Goal: Task Accomplishment & Management: Manage account settings

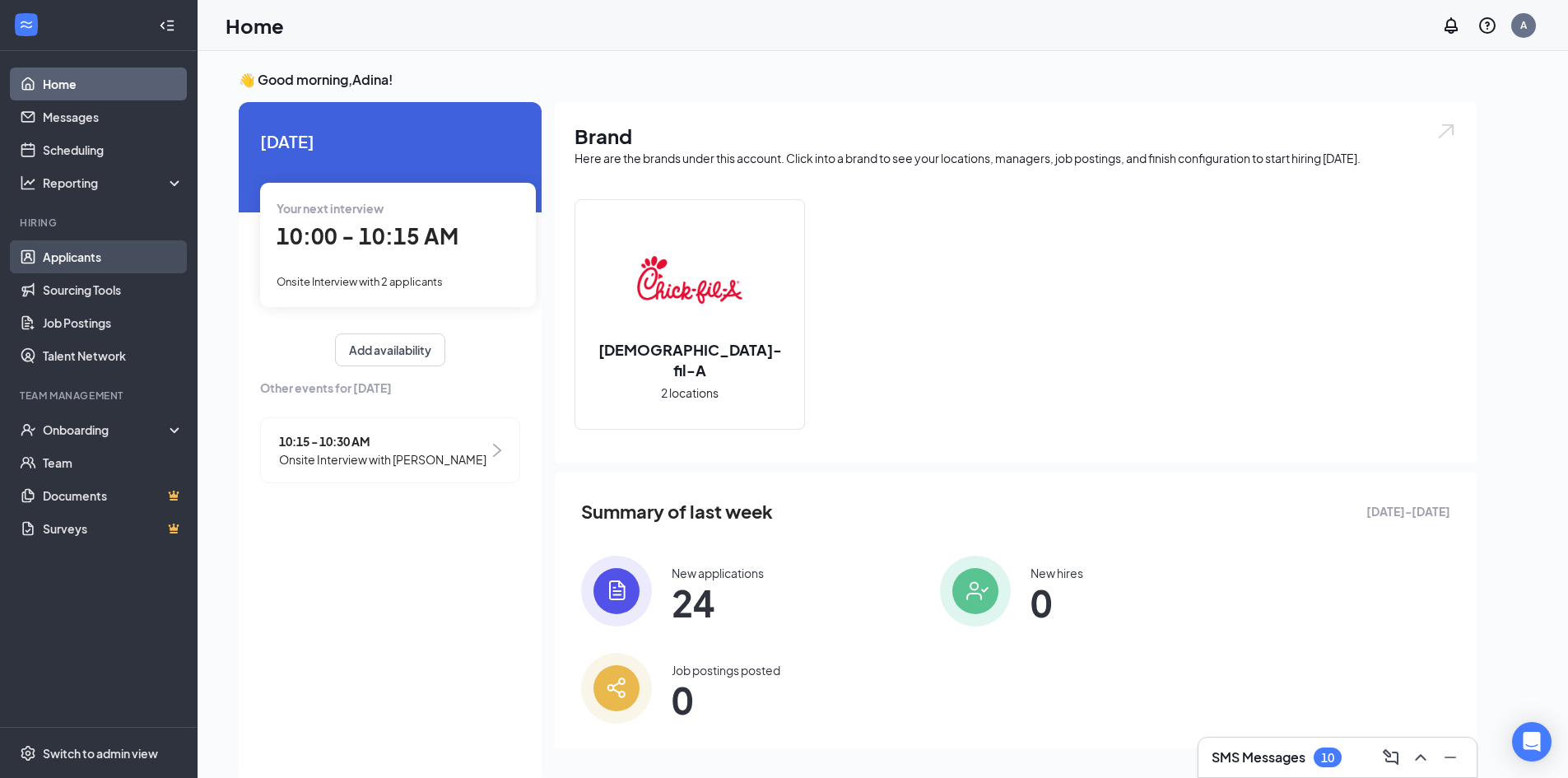
click at [141, 260] on link "Applicants" at bounding box center [112, 257] width 141 height 33
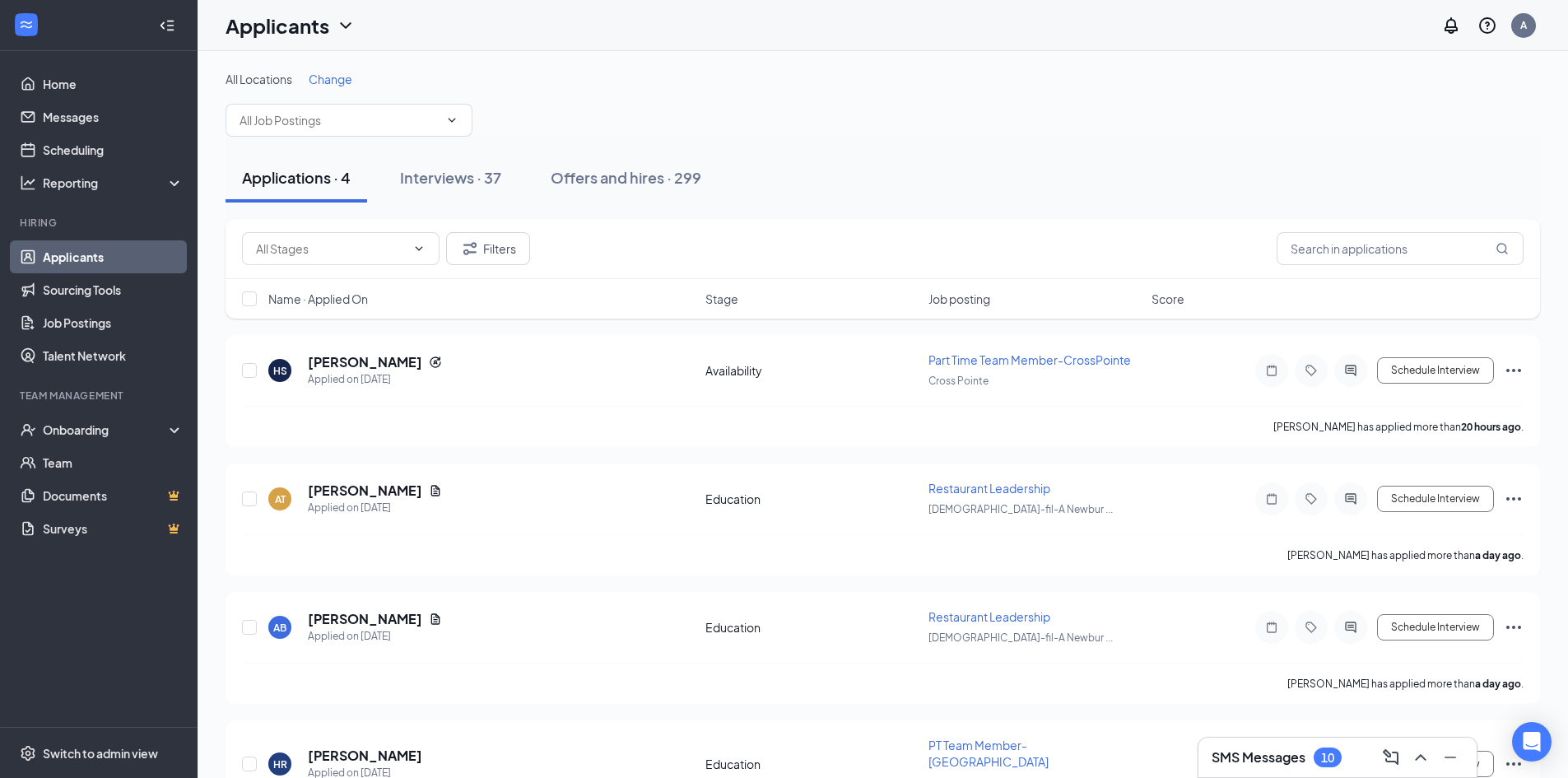
click at [1328, 753] on div "10" at bounding box center [1327, 758] width 13 height 14
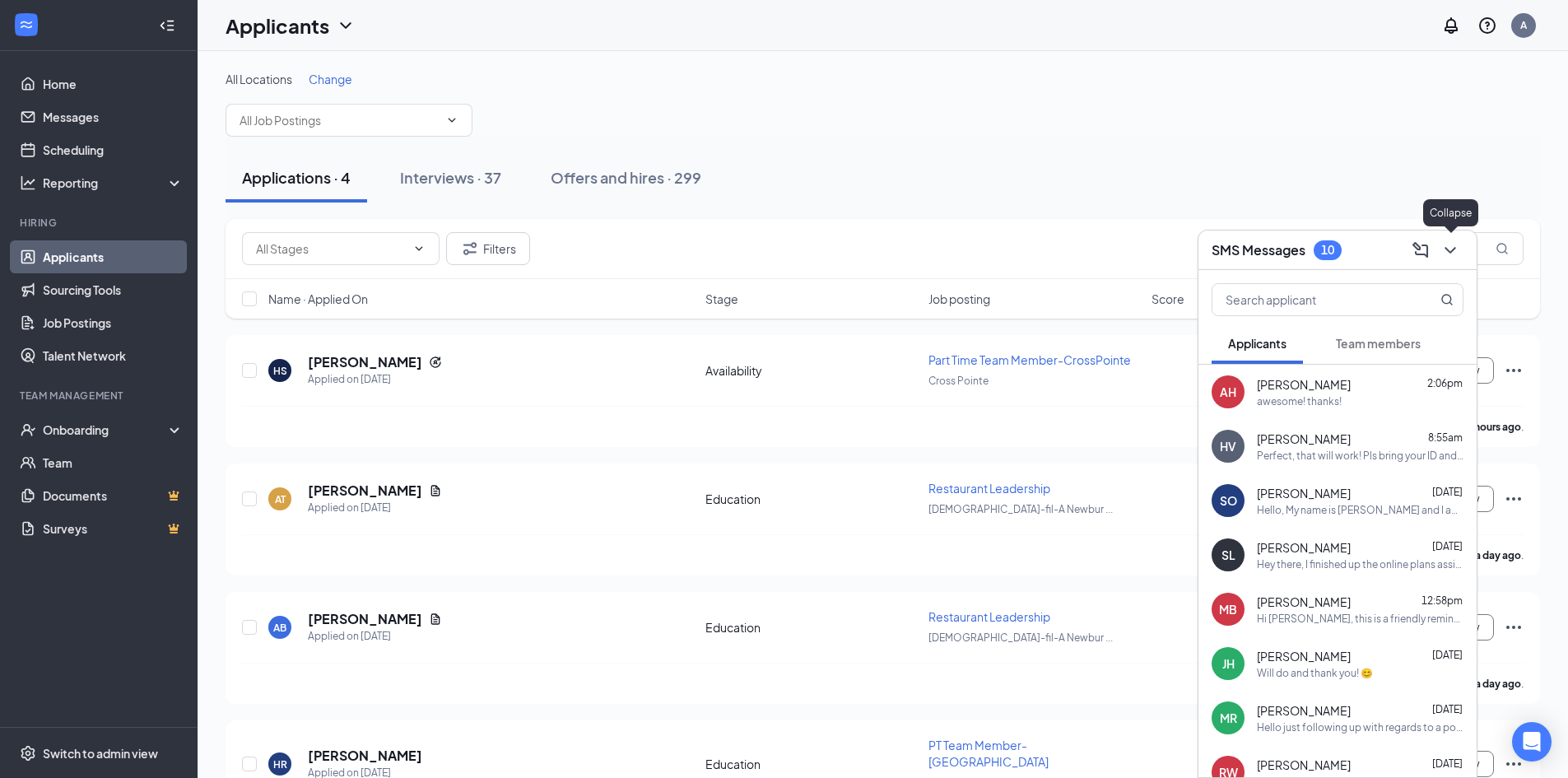
click at [1456, 258] on icon "ChevronDown" at bounding box center [1450, 250] width 20 height 20
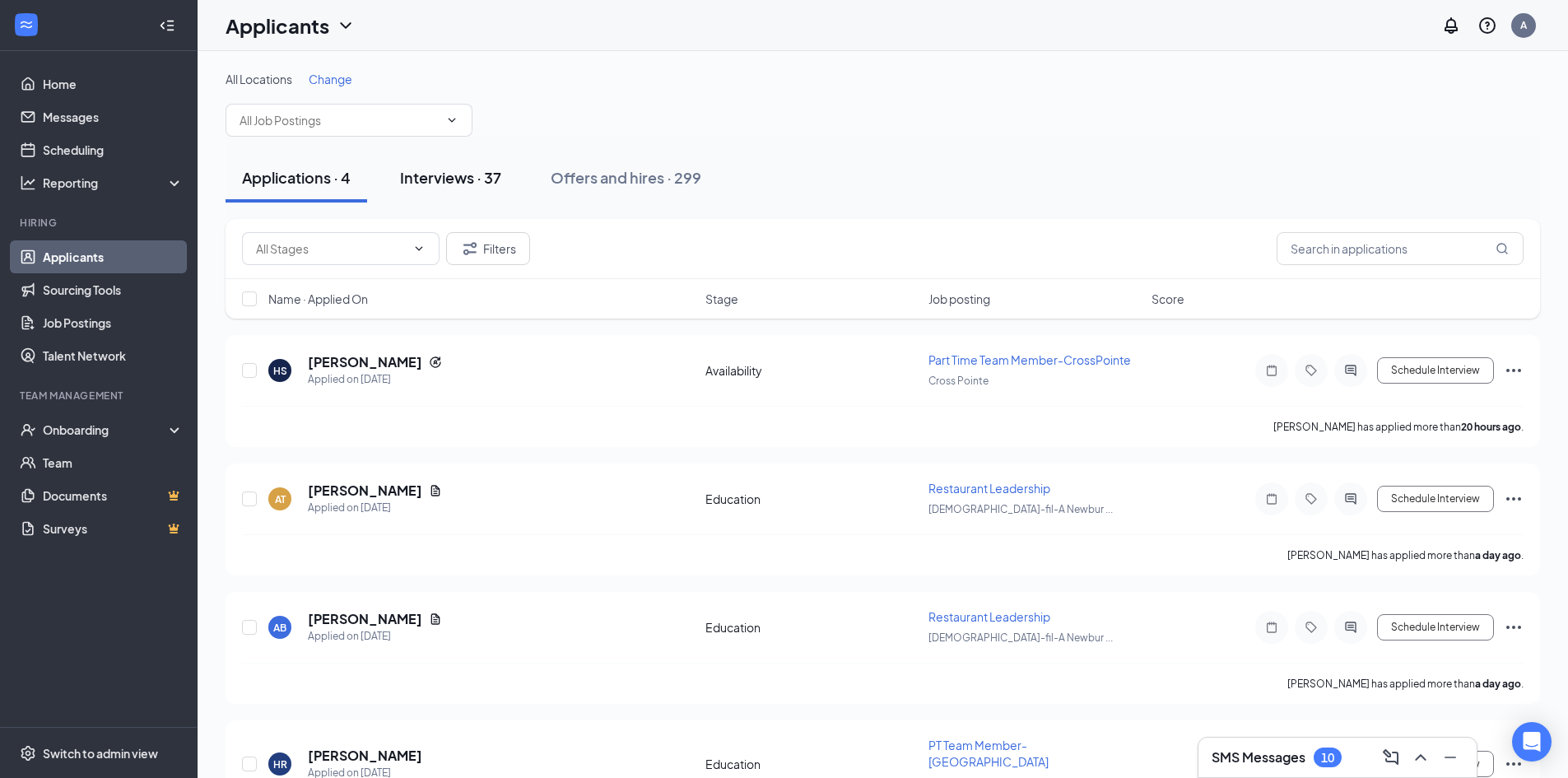
click at [425, 178] on div "Interviews · 37" at bounding box center [450, 177] width 101 height 21
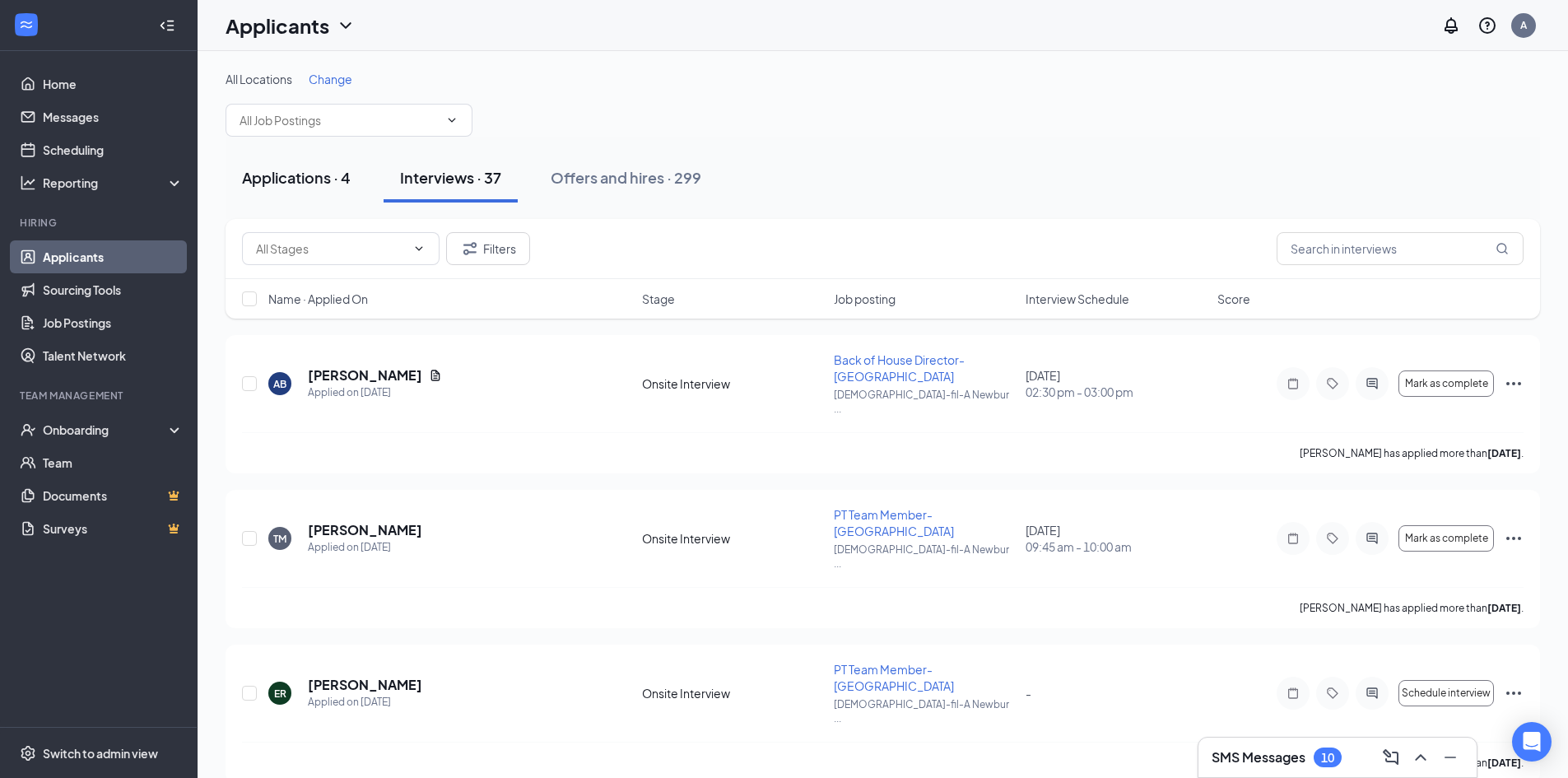
click at [329, 176] on div "Applications · 4" at bounding box center [297, 177] width 109 height 21
